Goal: Navigation & Orientation: Find specific page/section

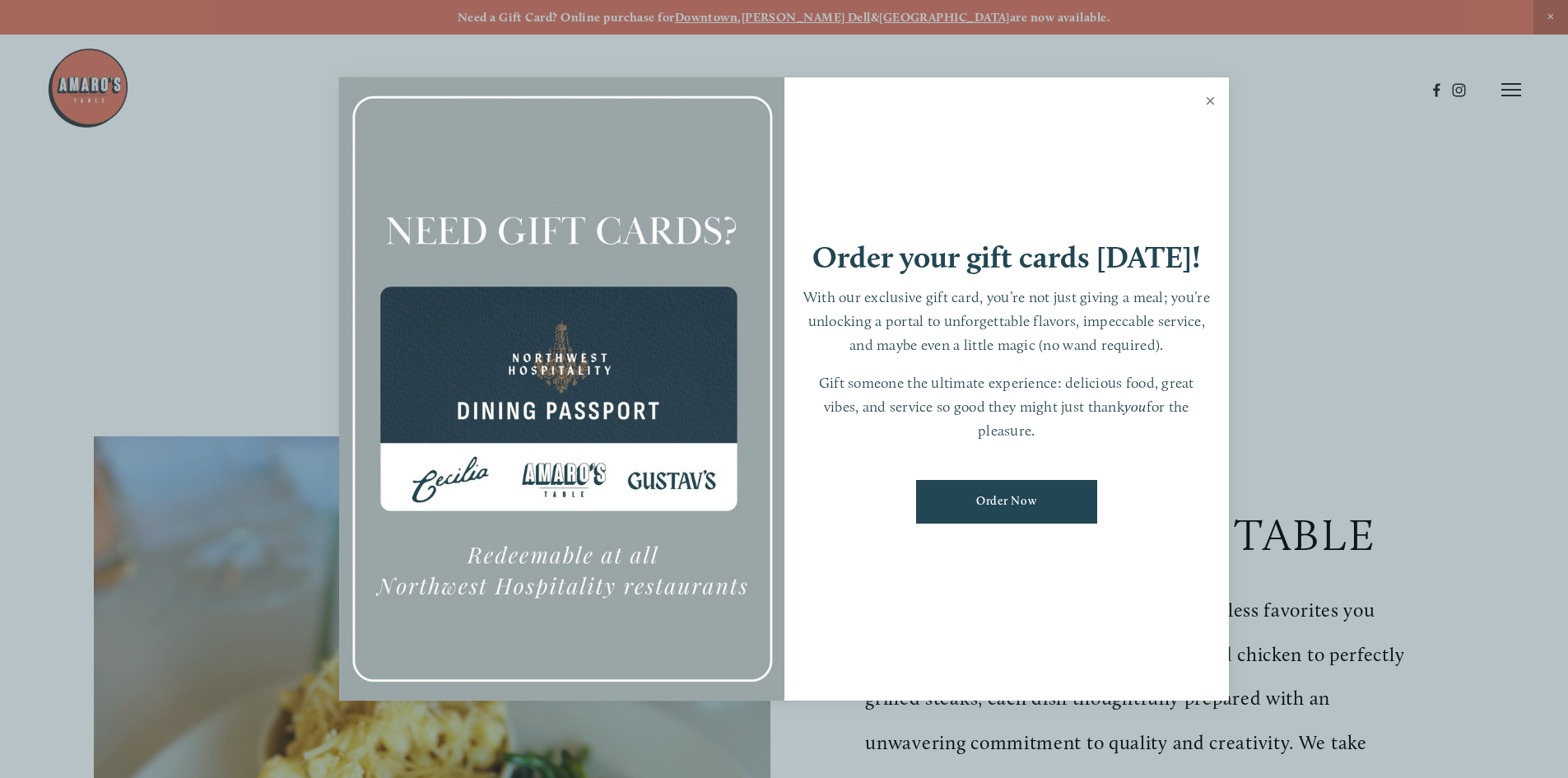
click at [1209, 105] on link "Close" at bounding box center [1210, 103] width 32 height 46
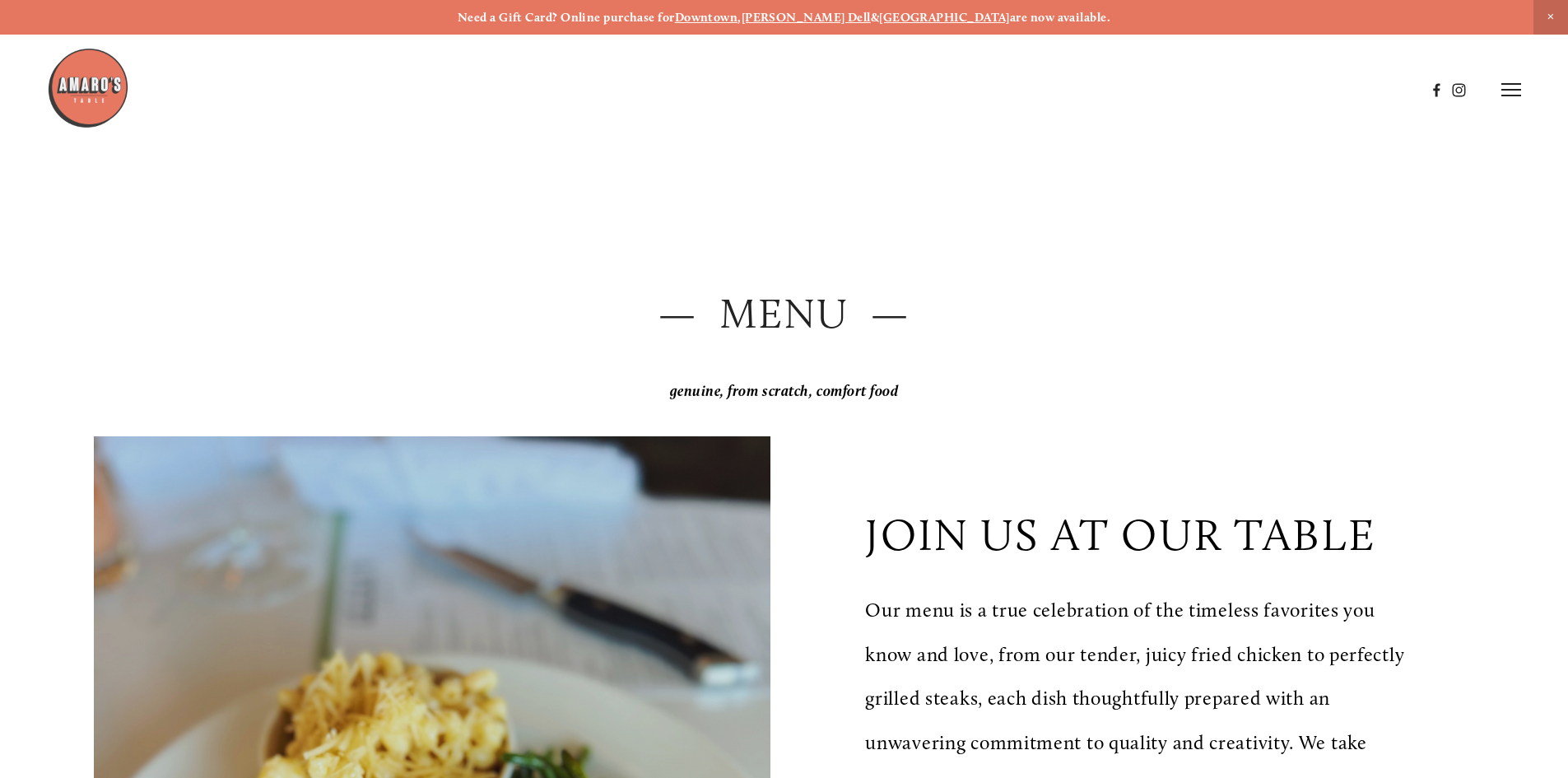
click at [738, 14] on strong "Downtown" at bounding box center [706, 18] width 63 height 15
click at [1506, 87] on icon at bounding box center [1510, 90] width 19 height 15
click at [1324, 89] on span "Gallery" at bounding box center [1336, 89] width 41 height 16
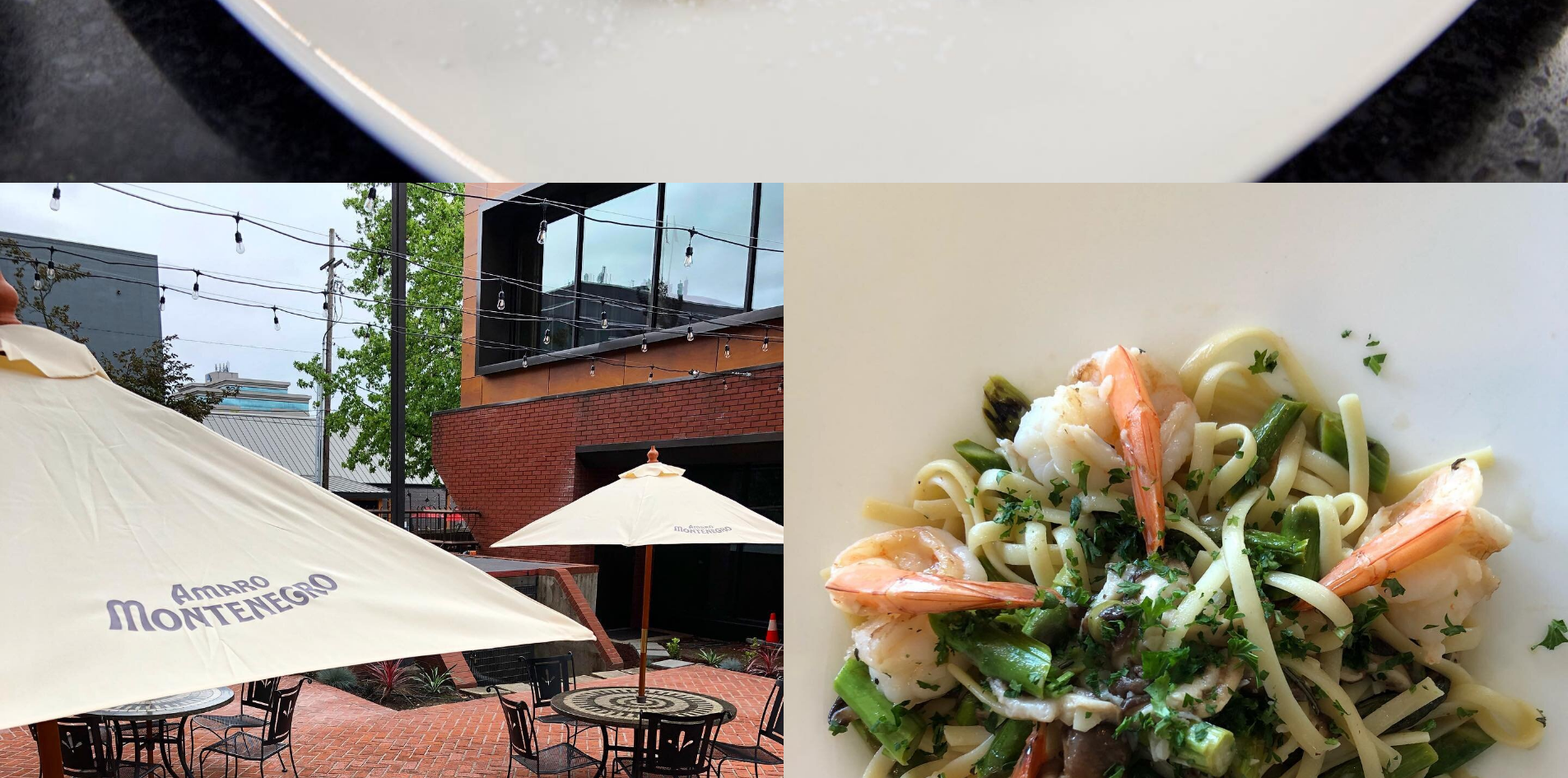
scroll to position [11849, 0]
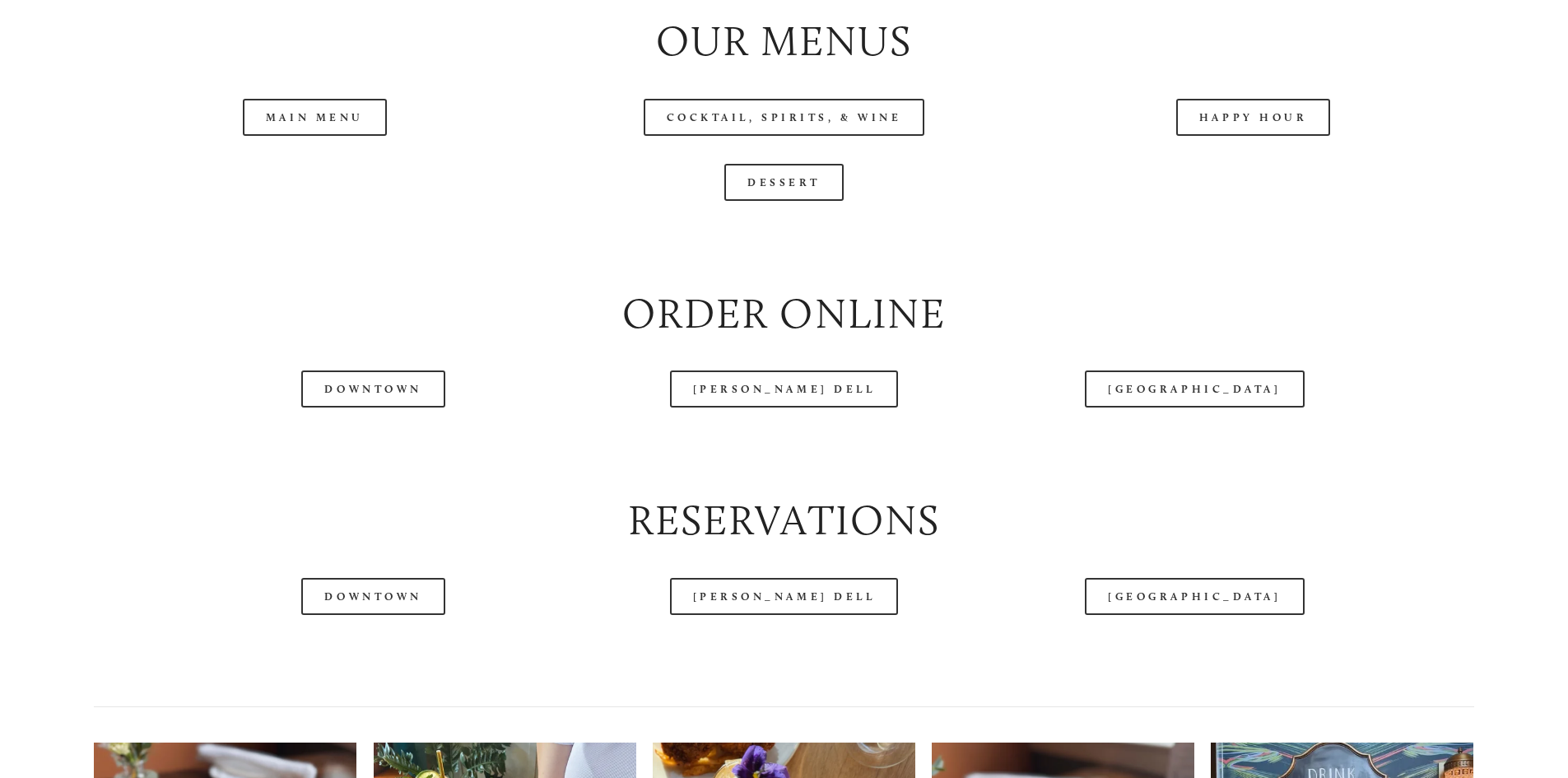
scroll to position [1975, 0]
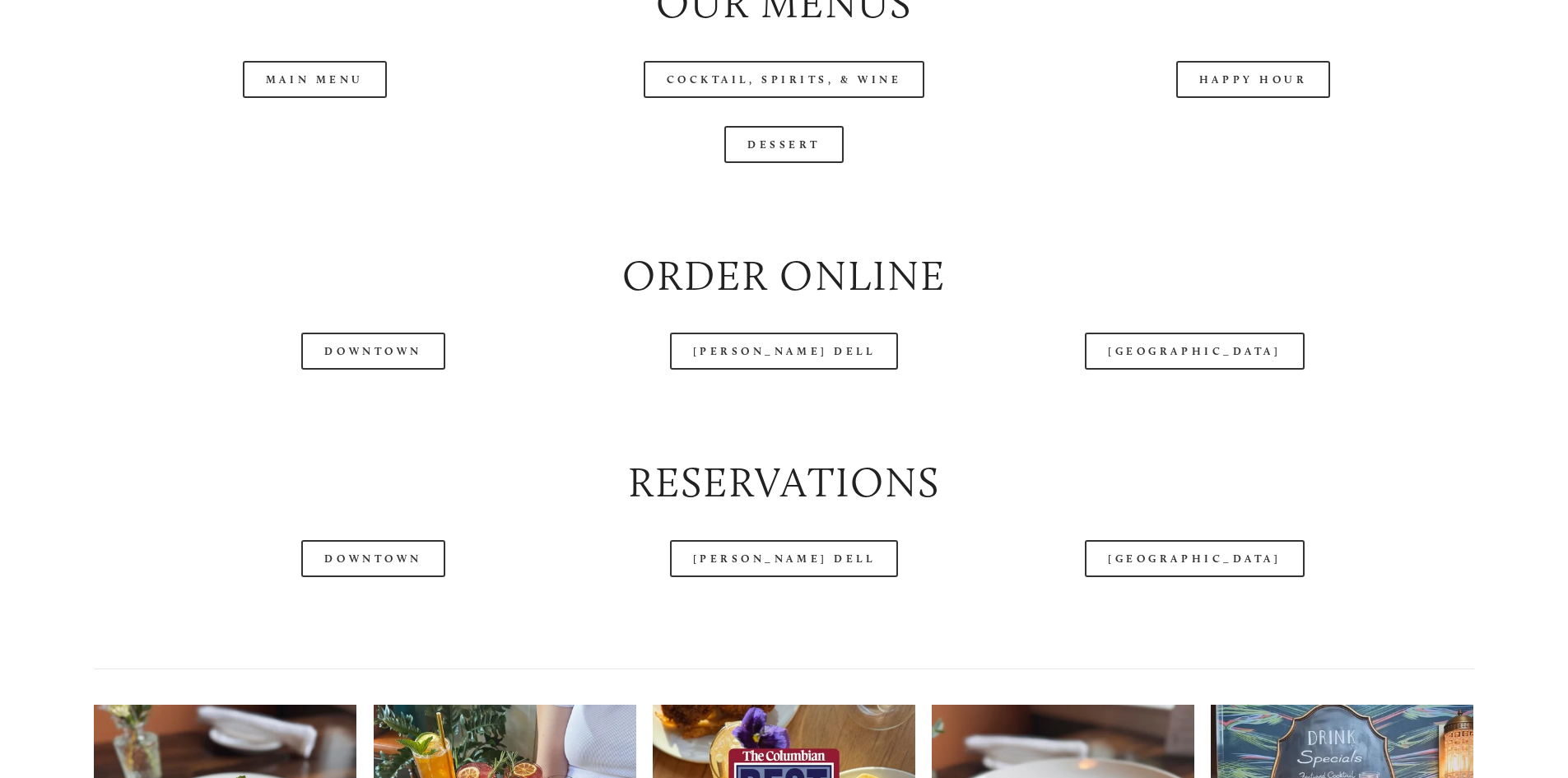
click at [1217, 134] on header "Menu Order Now Visit Gallery 0" at bounding box center [784, 49] width 1474 height 179
click at [1245, 98] on link "Happy Hour" at bounding box center [1253, 80] width 154 height 37
click at [287, 130] on header "Menu Order Now Visit Gallery 0" at bounding box center [784, 49] width 1474 height 179
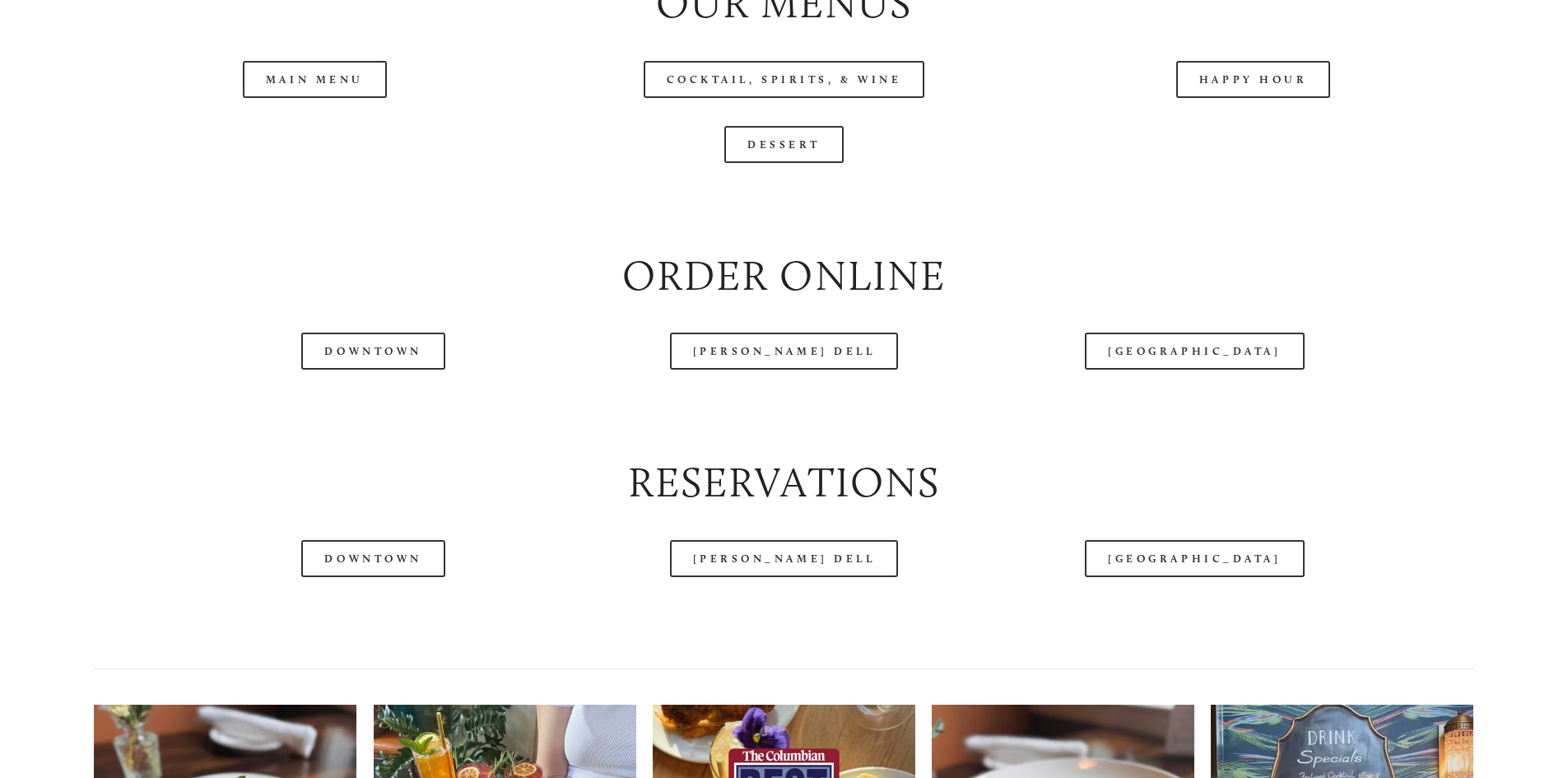
click at [287, 130] on header "Menu Order Now Visit Gallery 0" at bounding box center [784, 49] width 1474 height 179
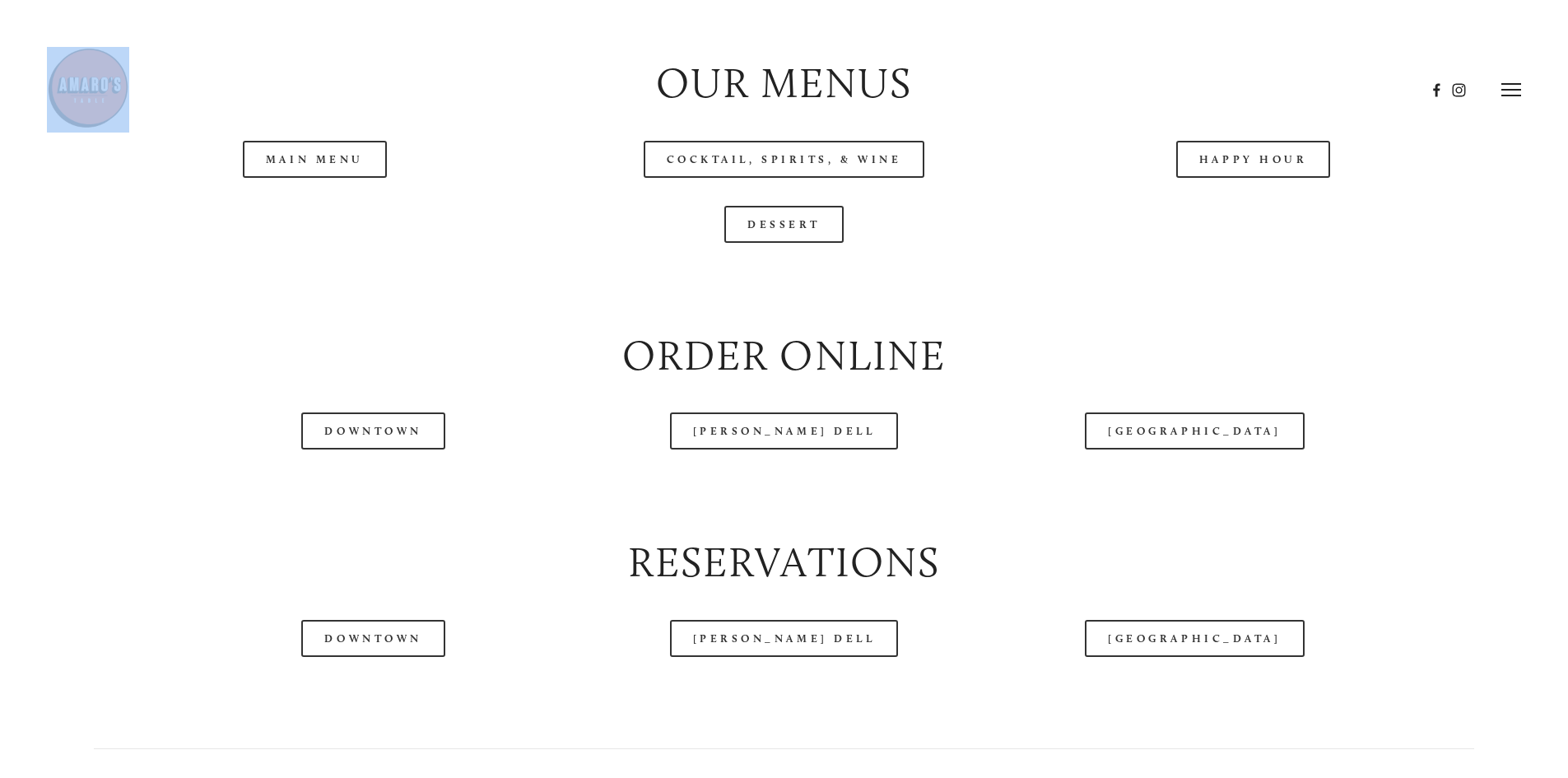
scroll to position [1893, 0]
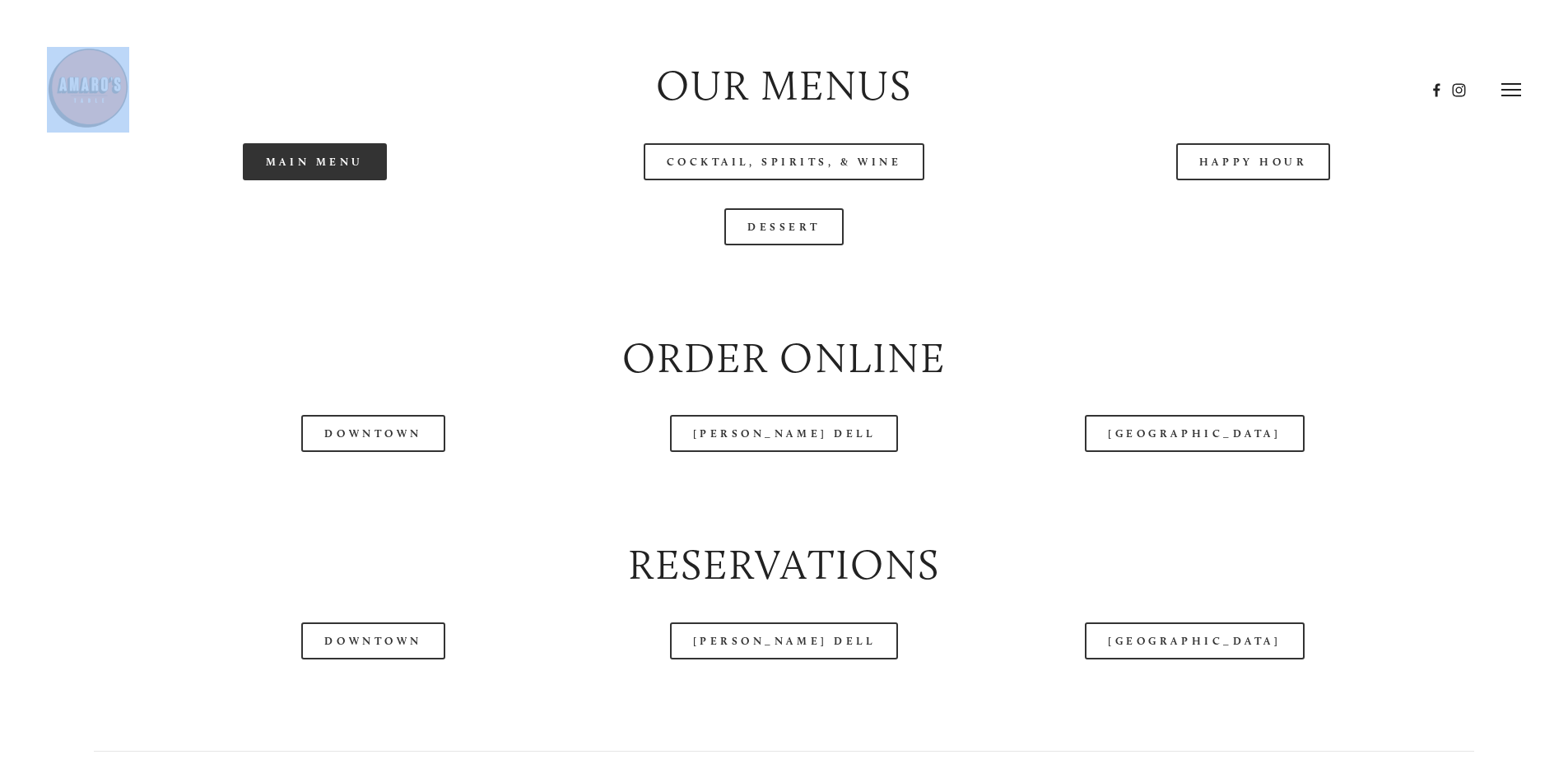
click at [352, 180] on link "Main Menu" at bounding box center [315, 162] width 144 height 37
click at [377, 660] on link "Downtown" at bounding box center [373, 640] width 143 height 37
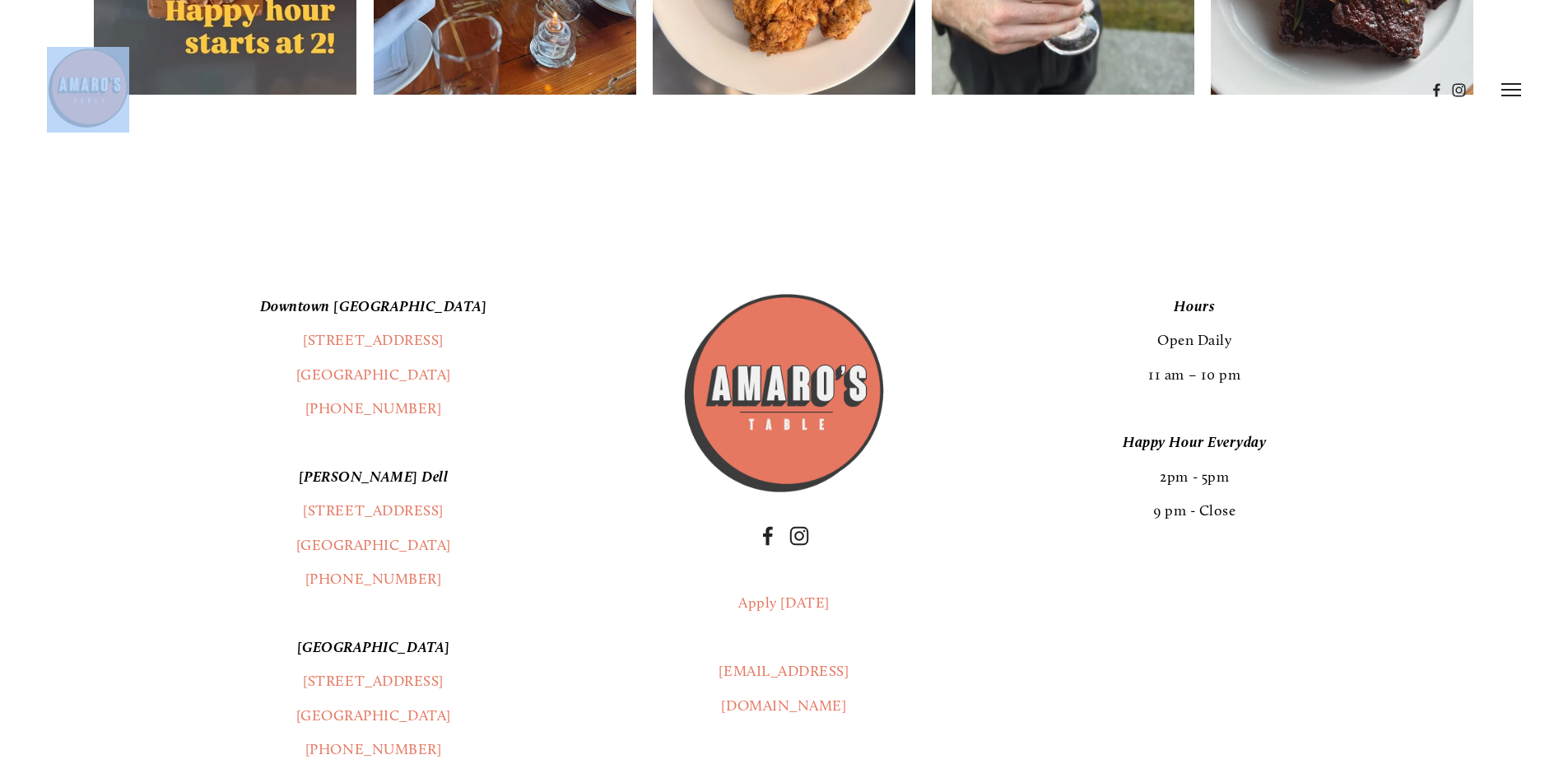
scroll to position [2633, 0]
